Goal: Check status: Check status

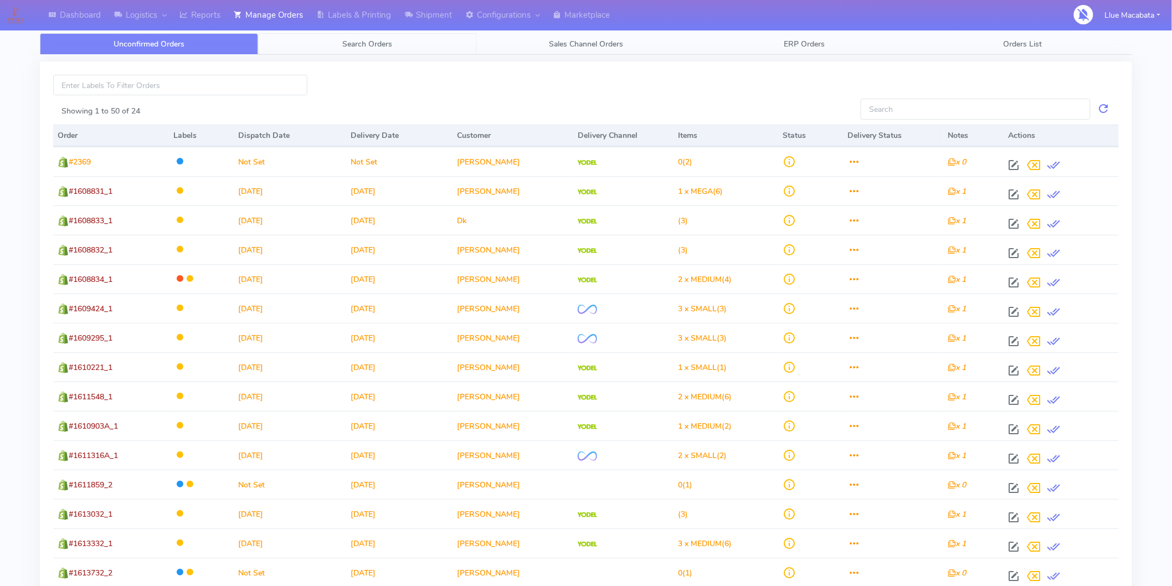
click at [340, 41] on link "Search Orders" at bounding box center [367, 44] width 218 height 22
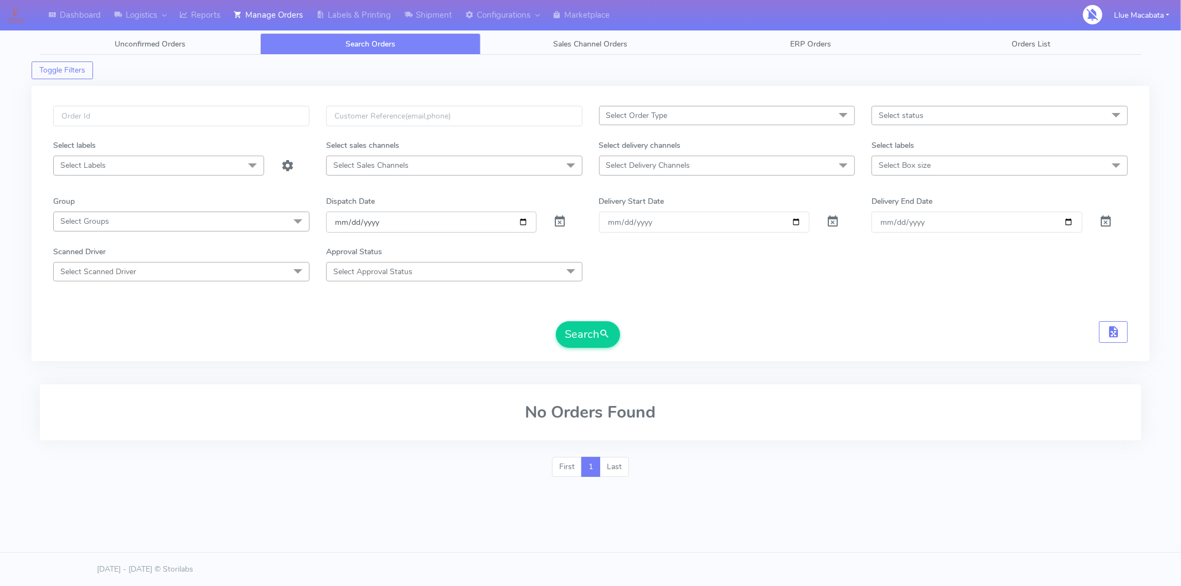
click at [342, 225] on input "date" at bounding box center [431, 222] width 211 height 20
drag, startPoint x: 346, startPoint y: 225, endPoint x: 361, endPoint y: 217, distance: 17.3
click at [347, 224] on input "date" at bounding box center [431, 222] width 211 height 20
click at [361, 217] on input "date" at bounding box center [431, 222] width 211 height 20
click at [350, 222] on input "date" at bounding box center [431, 222] width 211 height 20
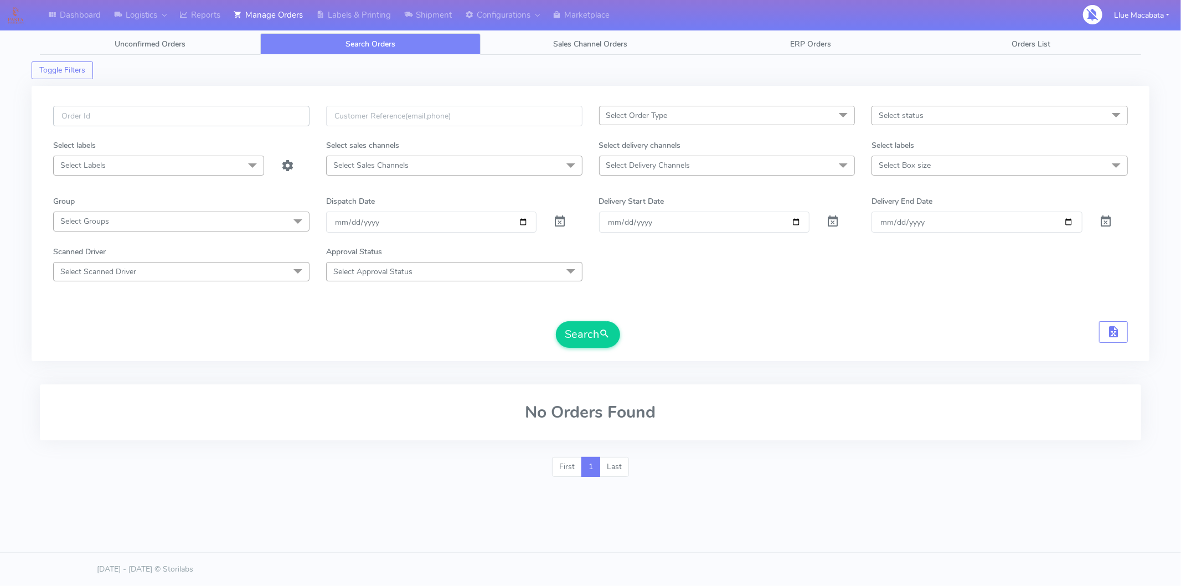
drag, startPoint x: 157, startPoint y: 107, endPoint x: 155, endPoint y: 114, distance: 6.9
click at [156, 110] on input "text" at bounding box center [181, 116] width 256 height 20
paste input "1615132"
type input "1615132"
drag, startPoint x: 563, startPoint y: 308, endPoint x: 564, endPoint y: 331, distance: 22.2
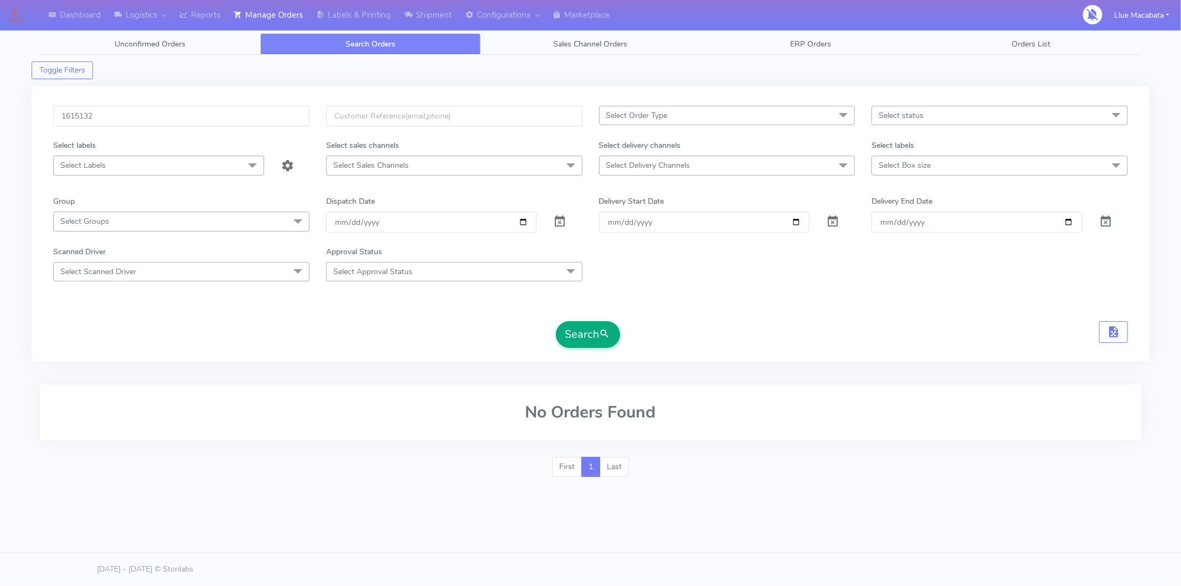
click at [563, 308] on form "1615132 Select Order Type Select All MEALS ATAVI One Off Pasta Club Gift Kit Ev…" at bounding box center [590, 227] width 1075 height 242
click at [574, 332] on button "Search" at bounding box center [588, 334] width 64 height 27
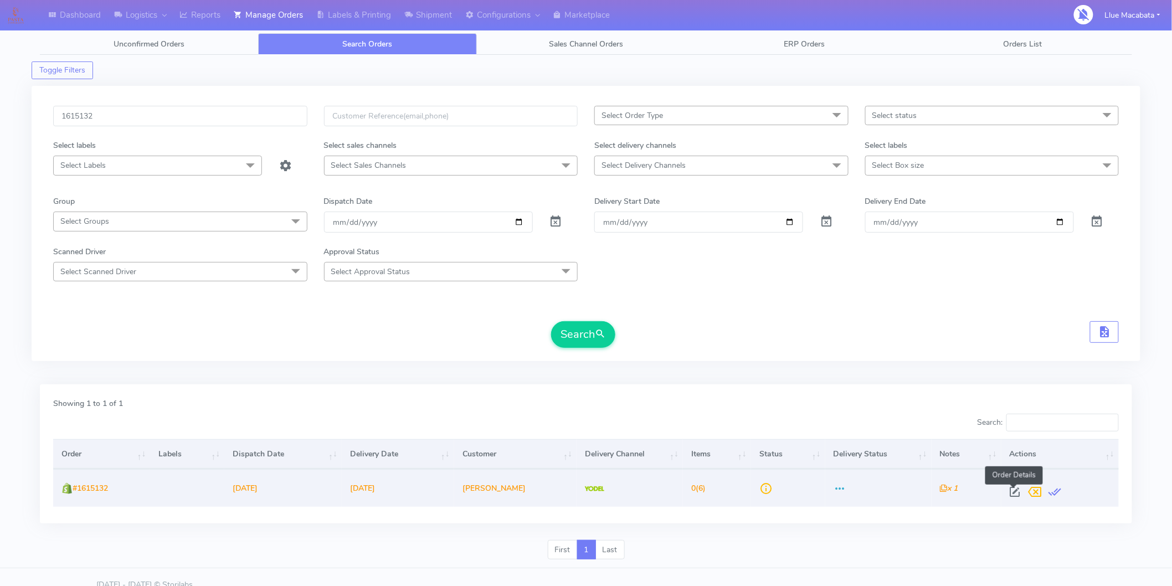
click at [1011, 491] on span at bounding box center [1015, 494] width 20 height 11
select select "5"
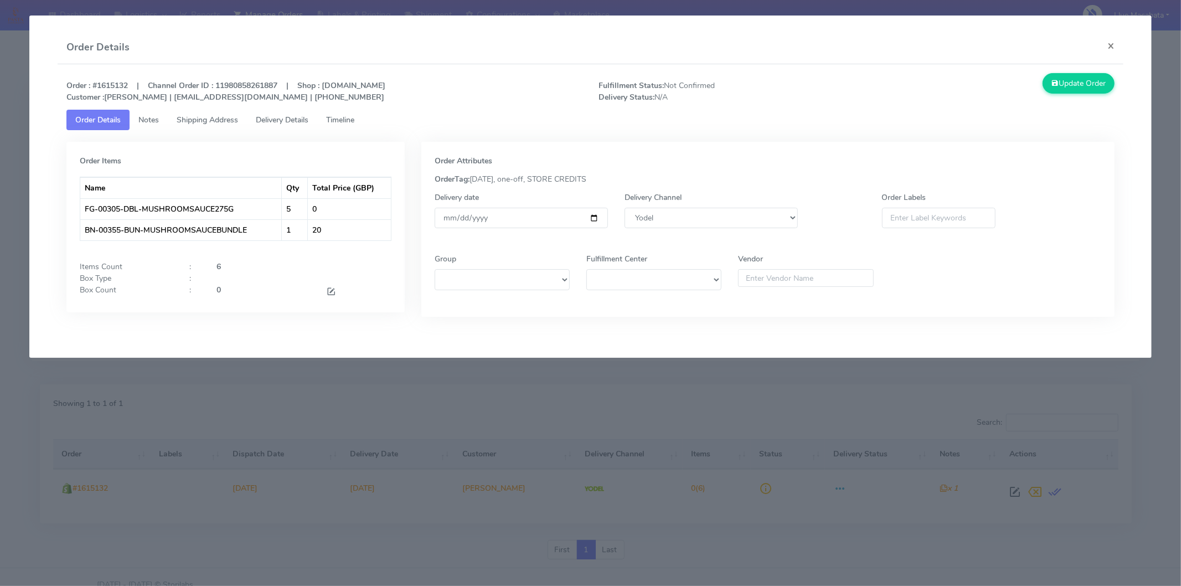
click at [349, 118] on span "Timeline" at bounding box center [340, 120] width 28 height 11
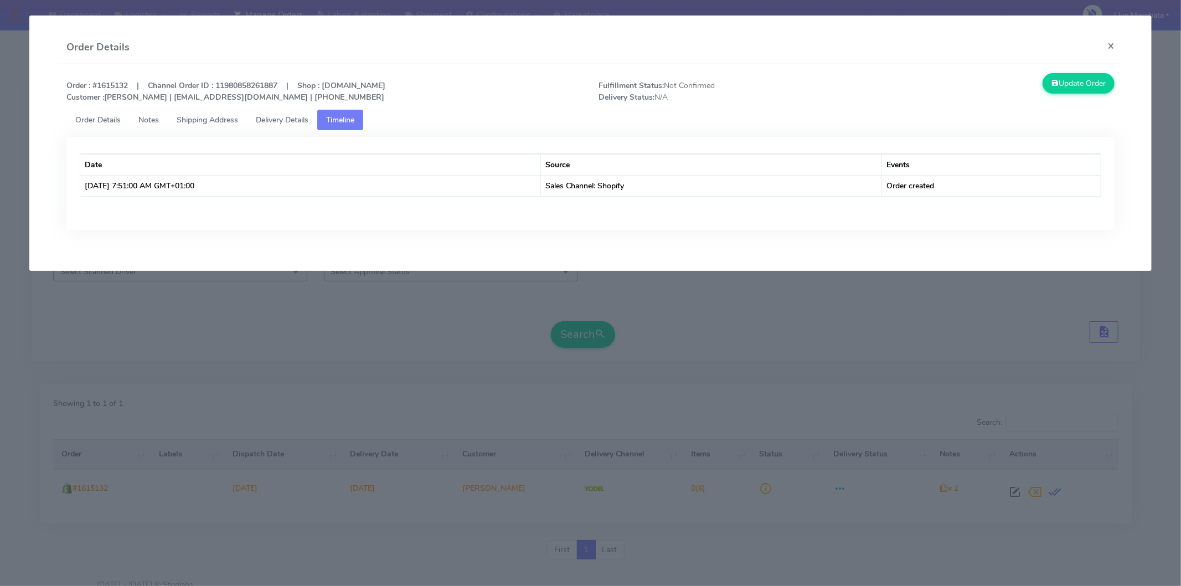
click at [305, 117] on span "Delivery Details" at bounding box center [282, 120] width 53 height 11
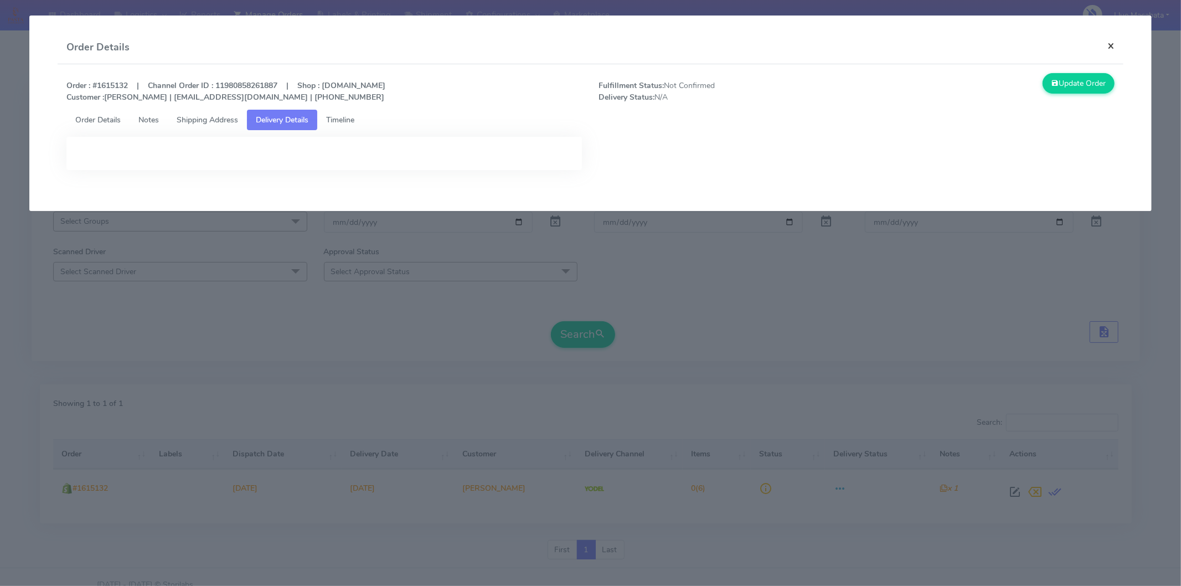
click at [1117, 47] on button "×" at bounding box center [1111, 45] width 25 height 29
